Goal: Task Accomplishment & Management: Manage account settings

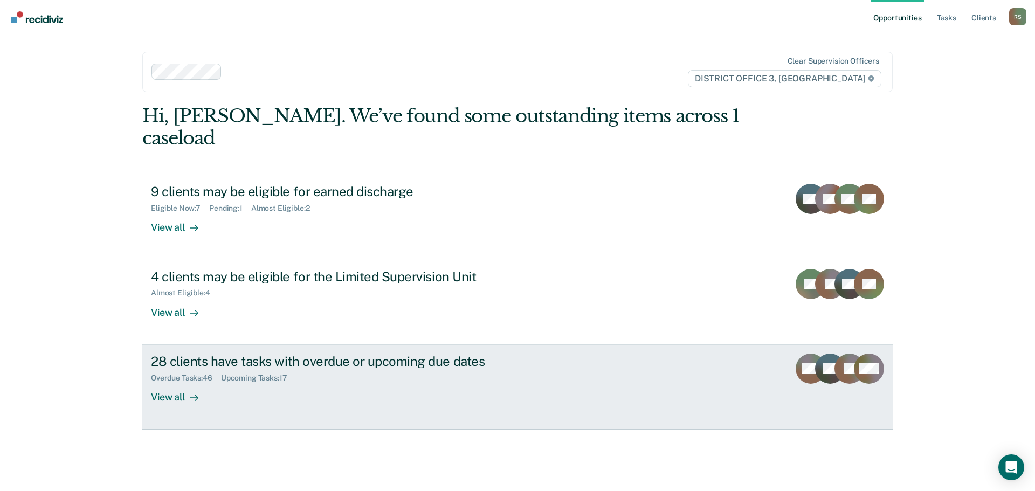
click at [313, 354] on div "28 clients have tasks with overdue or upcoming due dates" at bounding box center [340, 362] width 378 height 16
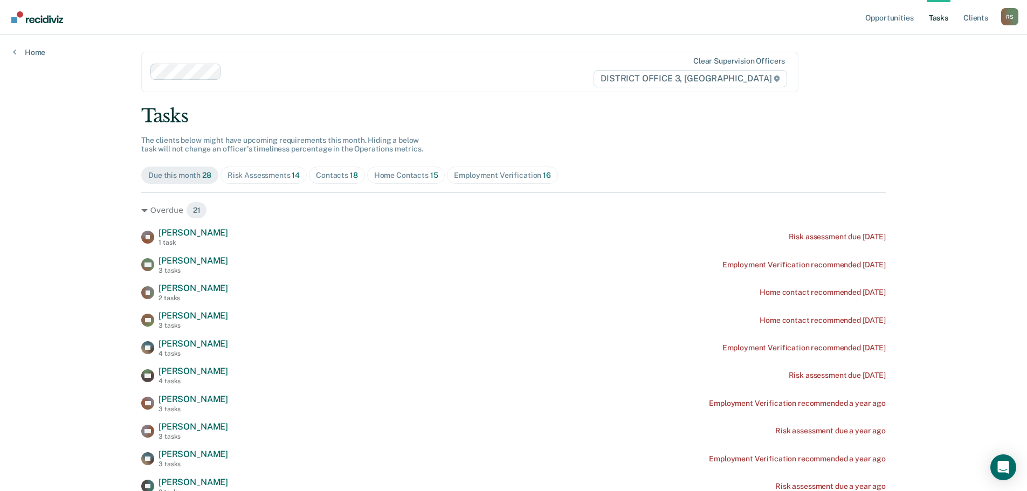
click at [260, 179] on div "Risk Assessments 14" at bounding box center [263, 175] width 72 height 9
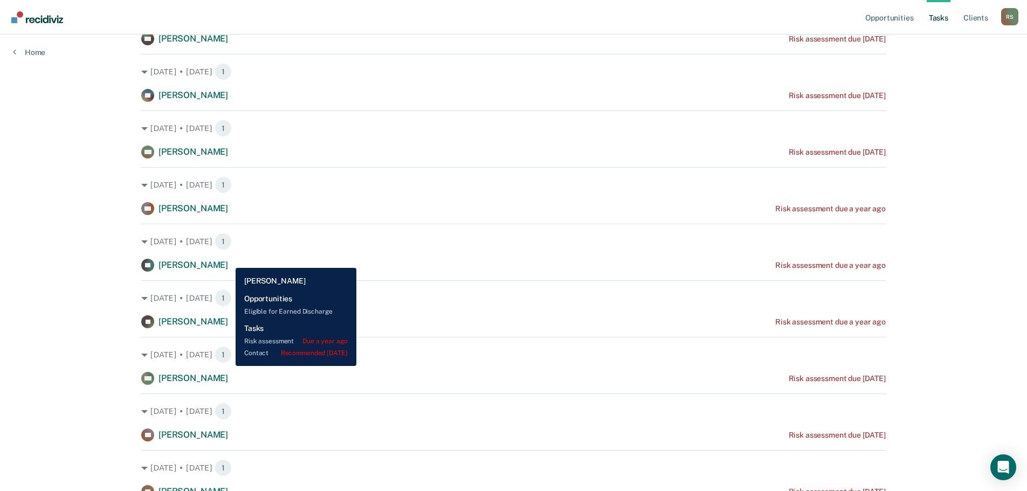
scroll to position [503, 0]
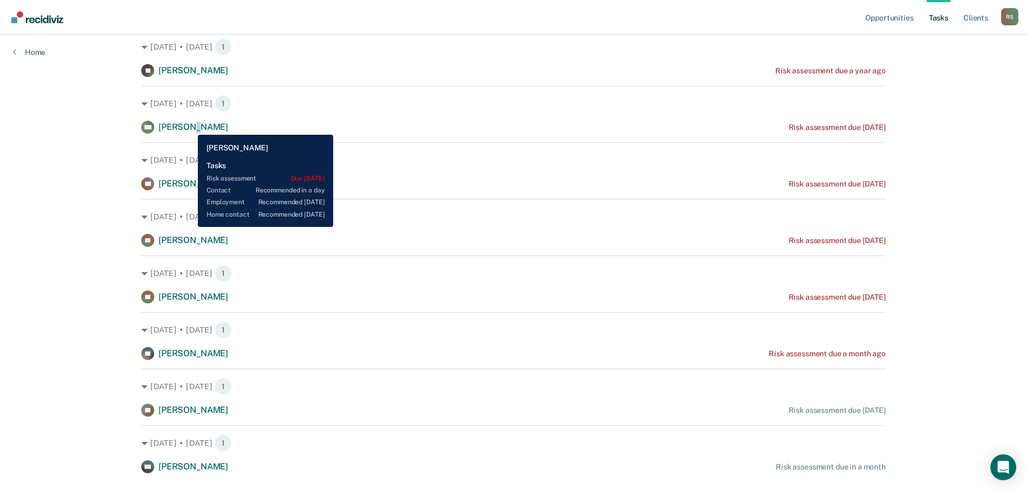
click at [190, 124] on span "[PERSON_NAME]" at bounding box center [193, 127] width 70 height 10
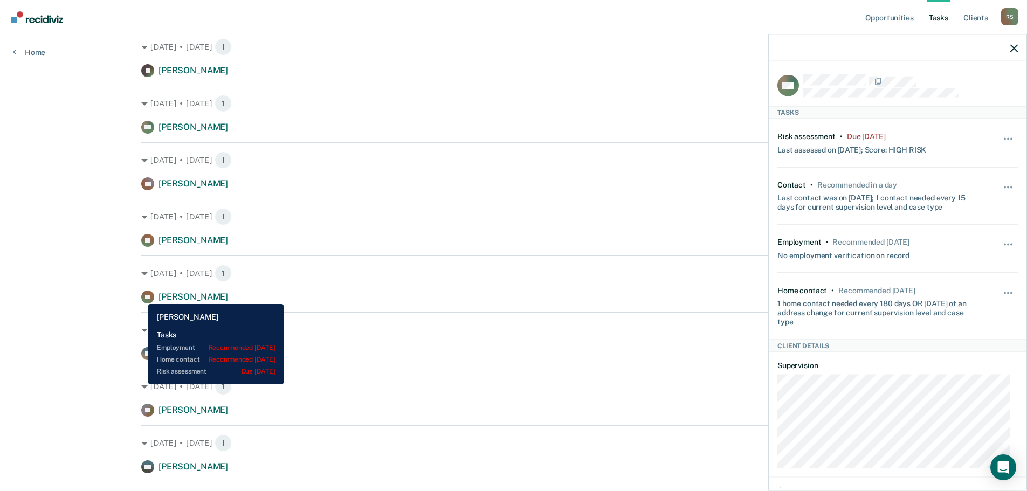
click at [141, 296] on rect at bounding box center [147, 297] width 13 height 13
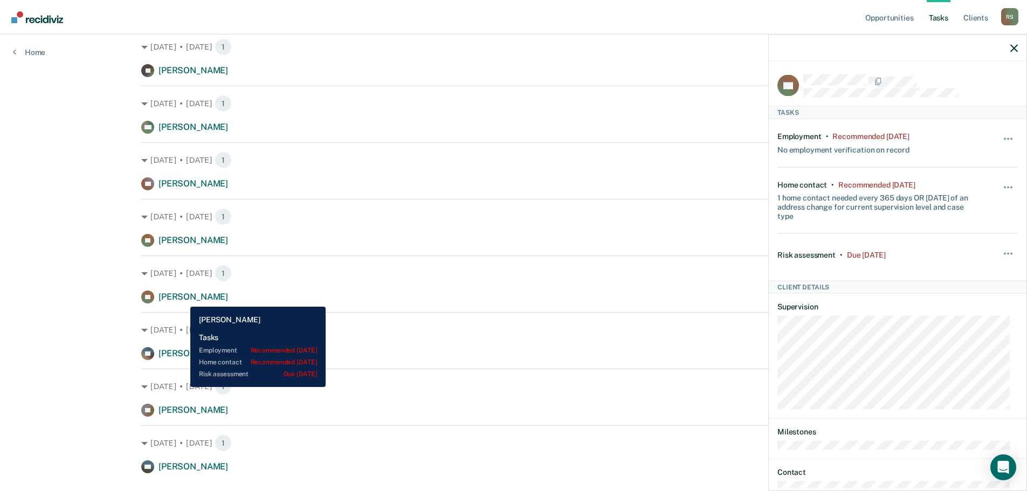
click at [182, 299] on span "[PERSON_NAME]" at bounding box center [193, 297] width 70 height 10
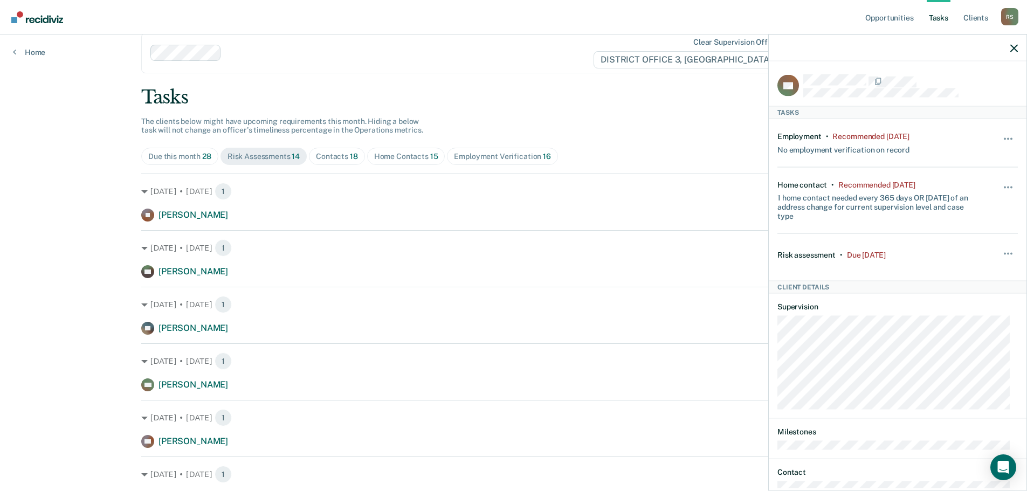
scroll to position [0, 0]
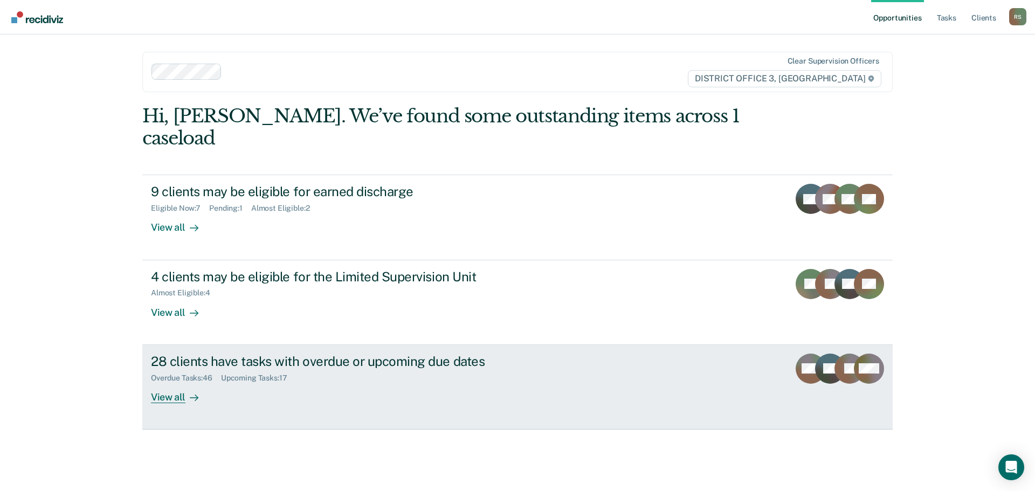
click at [390, 354] on div "28 clients have tasks with overdue or upcoming due dates" at bounding box center [340, 362] width 378 height 16
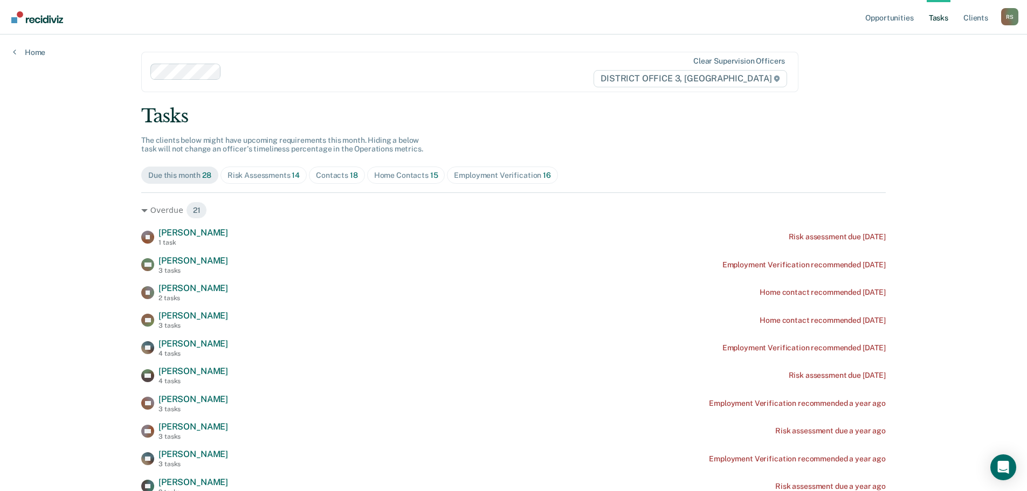
click at [278, 175] on div "Risk Assessments 14" at bounding box center [263, 175] width 72 height 9
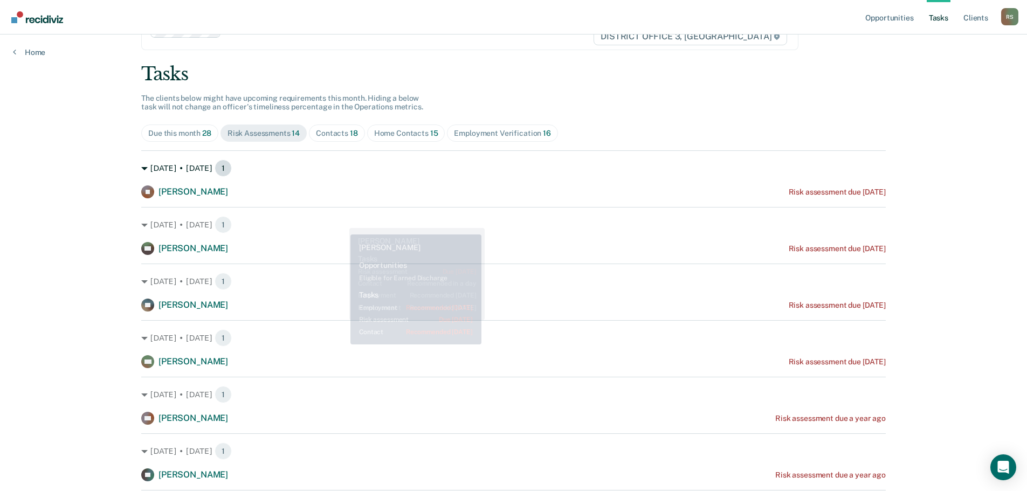
scroll to position [25, 0]
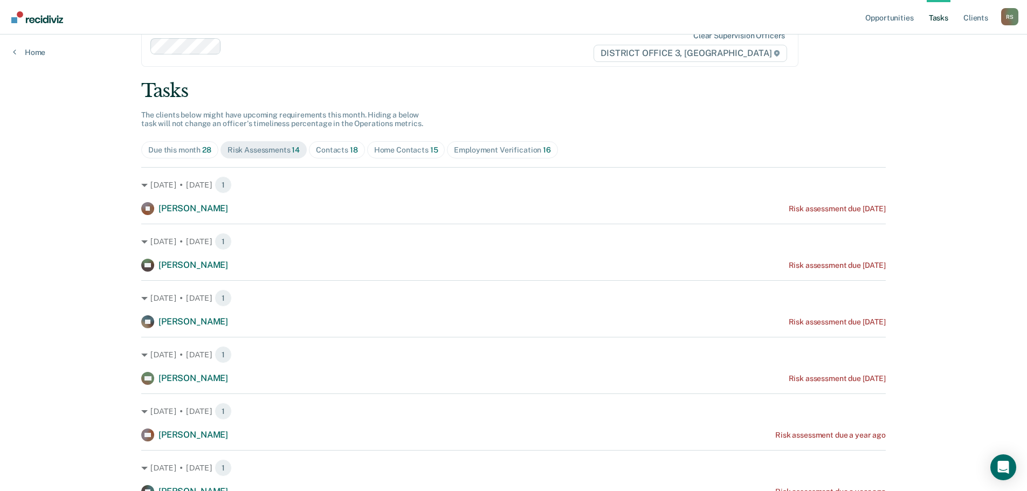
click at [390, 153] on div "Home Contacts 15" at bounding box center [406, 150] width 64 height 9
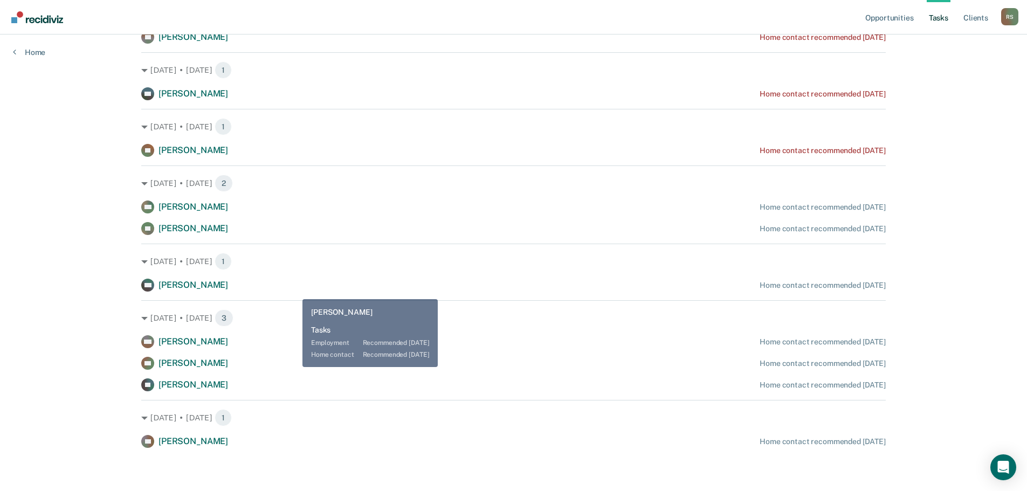
scroll to position [0, 0]
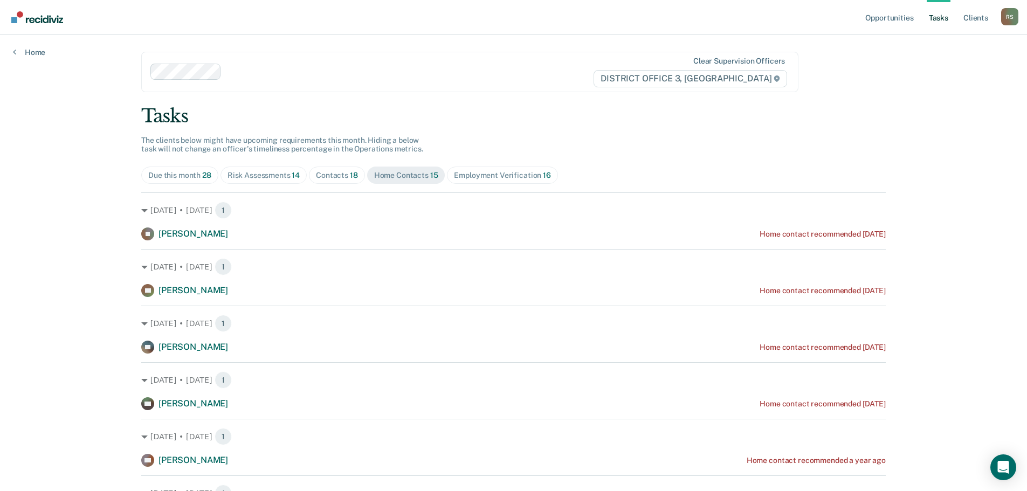
click at [272, 171] on div "Risk Assessments 14" at bounding box center [263, 175] width 72 height 9
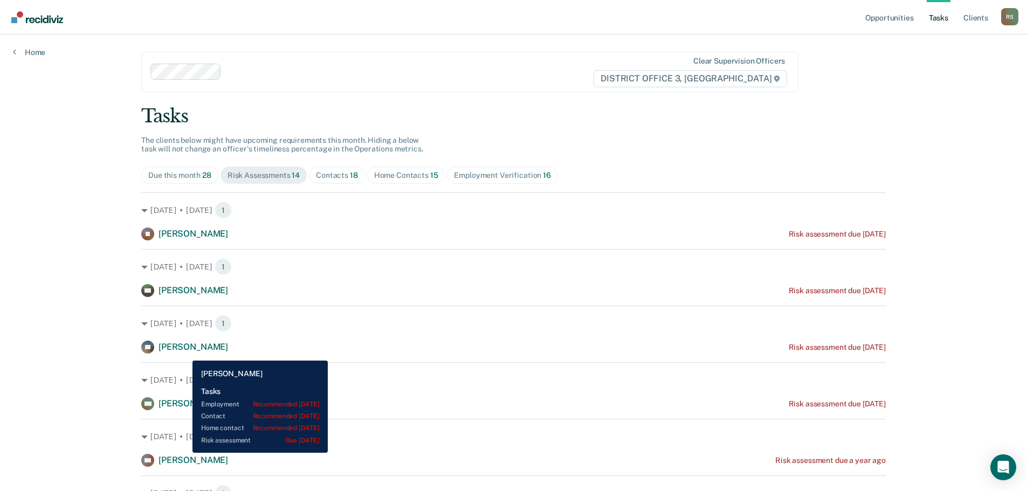
click at [184, 352] on span "[PERSON_NAME]" at bounding box center [193, 347] width 70 height 10
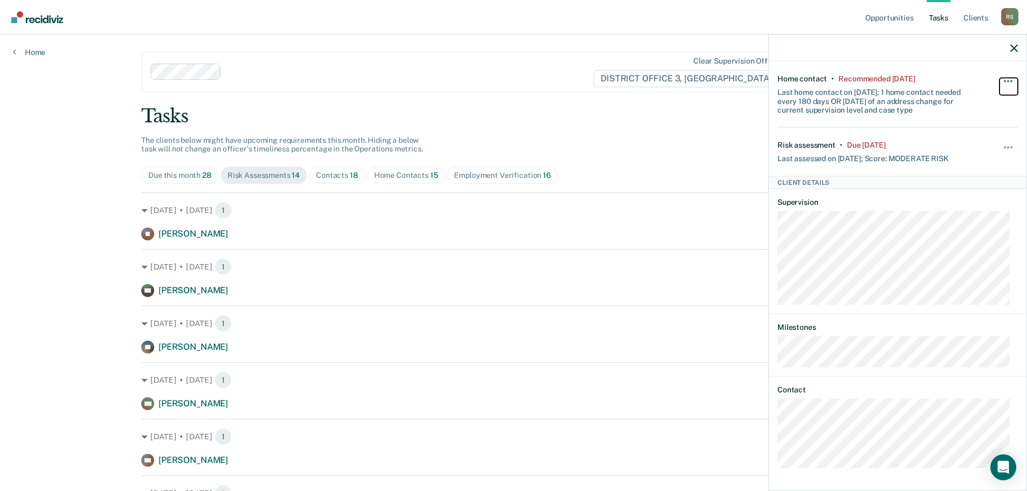
click at [999, 79] on button "button" at bounding box center [1008, 86] width 18 height 17
